Goal: Register for event/course

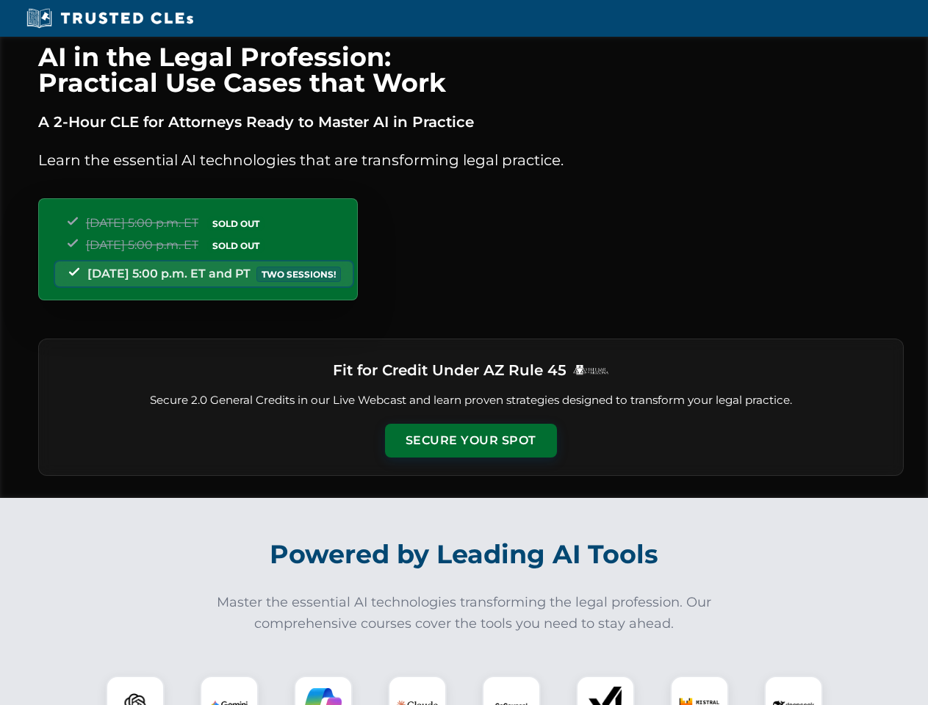
click at [470, 441] on button "Secure Your Spot" at bounding box center [471, 441] width 172 height 34
click at [135, 691] on img at bounding box center [135, 705] width 43 height 43
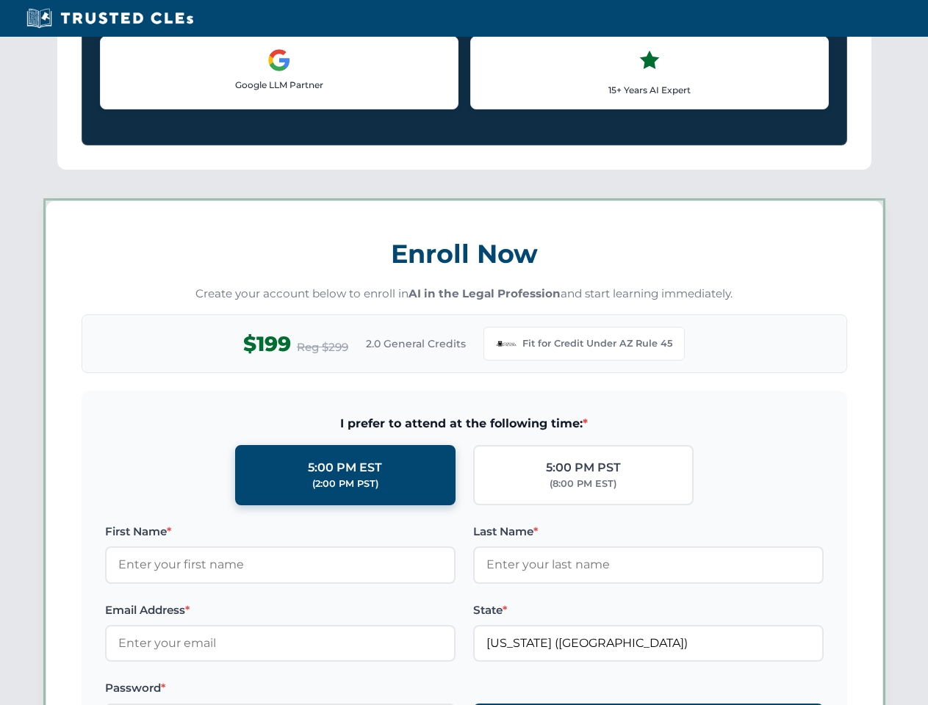
click at [323, 691] on label "Password *" at bounding box center [280, 689] width 350 height 18
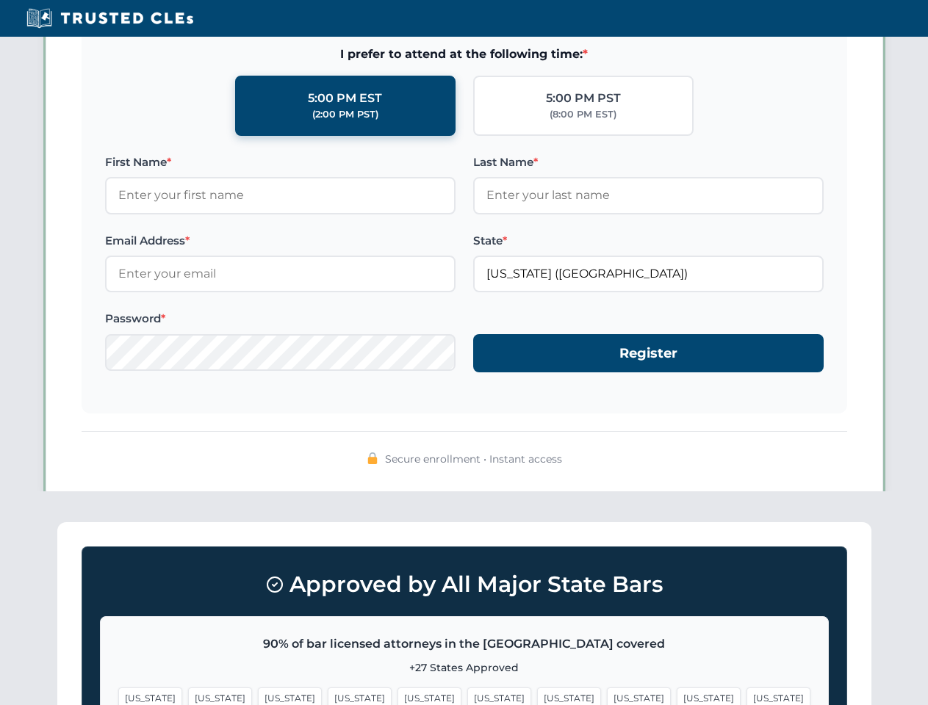
click at [677, 691] on span "[US_STATE]" at bounding box center [709, 698] width 64 height 21
